Goal: Task Accomplishment & Management: Use online tool/utility

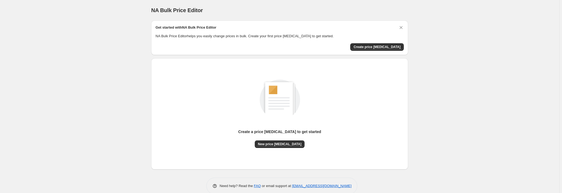
click at [494, 71] on div "NA Bulk Price Editor. This page is ready NA Bulk Price Editor Get started with …" at bounding box center [279, 101] width 559 height 203
drag, startPoint x: 64, startPoint y: 121, endPoint x: 53, endPoint y: 127, distance: 12.3
click at [65, 120] on div "NA Bulk Price Editor. This page is ready NA Bulk Price Editor Get started with …" at bounding box center [279, 101] width 559 height 203
click at [391, 48] on span "Create price [MEDICAL_DATA]" at bounding box center [376, 47] width 47 height 4
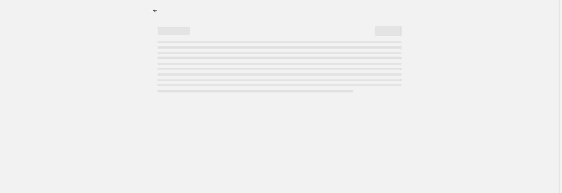
select select "percentage"
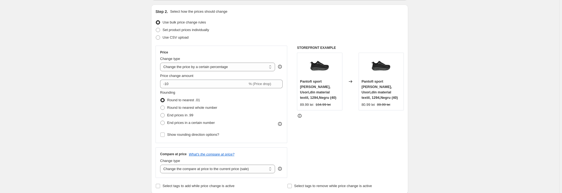
scroll to position [24, 0]
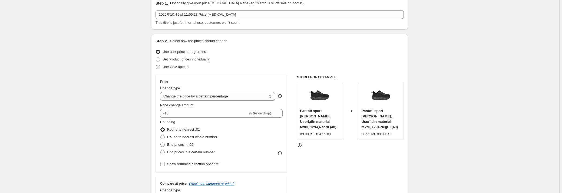
click at [159, 66] on span at bounding box center [158, 67] width 4 height 4
click at [156, 65] on input "Use CSV upload" at bounding box center [156, 65] width 0 height 0
radio input "true"
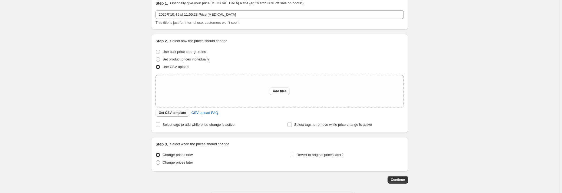
click at [175, 113] on span "Get CSV template" at bounding box center [172, 113] width 27 height 4
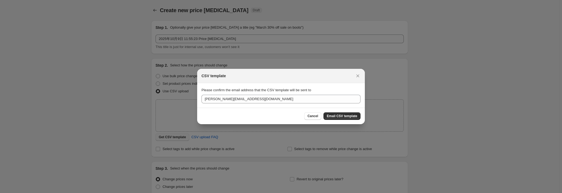
scroll to position [0, 0]
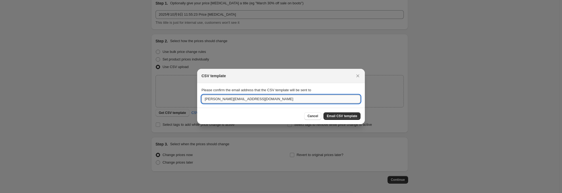
click at [249, 99] on input "george@tmall.ro" at bounding box center [280, 99] width 159 height 9
drag, startPoint x: 248, startPoint y: 101, endPoint x: 165, endPoint y: 101, distance: 82.4
type input "zhaolili1989lin@gmail.com"
click at [338, 117] on span "Email CSV template" at bounding box center [342, 116] width 31 height 4
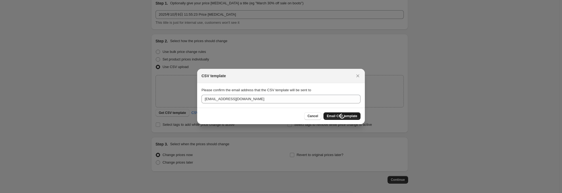
scroll to position [24, 0]
